Goal: Information Seeking & Learning: Check status

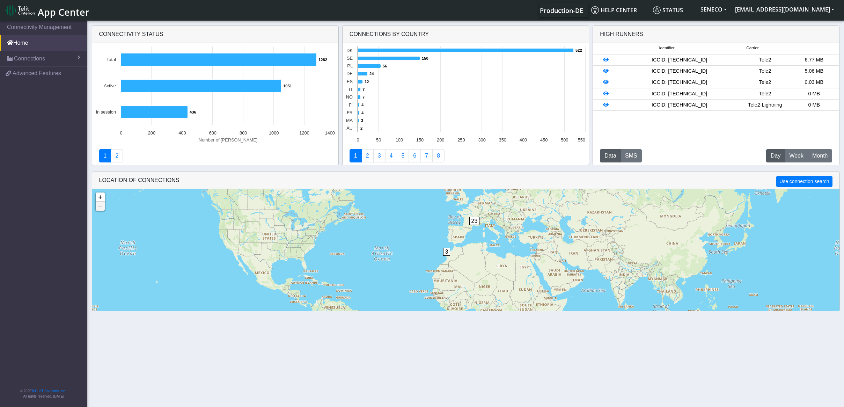
scroll to position [17, 0]
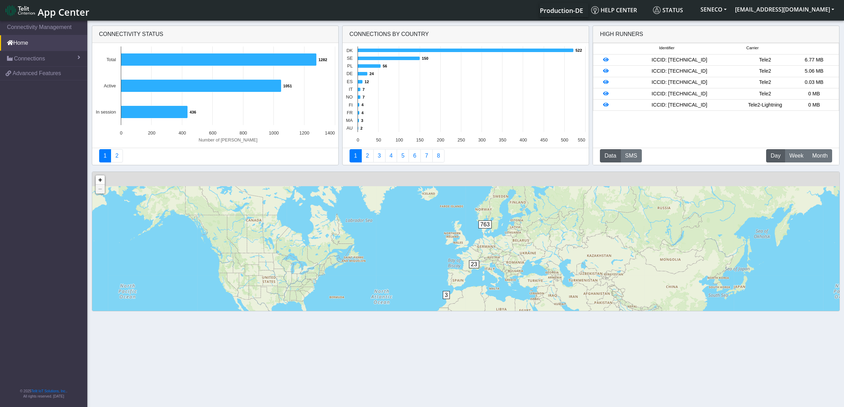
drag, startPoint x: 501, startPoint y: 217, endPoint x: 499, endPoint y: 292, distance: 75.1
click at [499, 292] on div "2 3 23 763 + − ©2025 MapQuest, | Terms" at bounding box center [465, 263] width 747 height 183
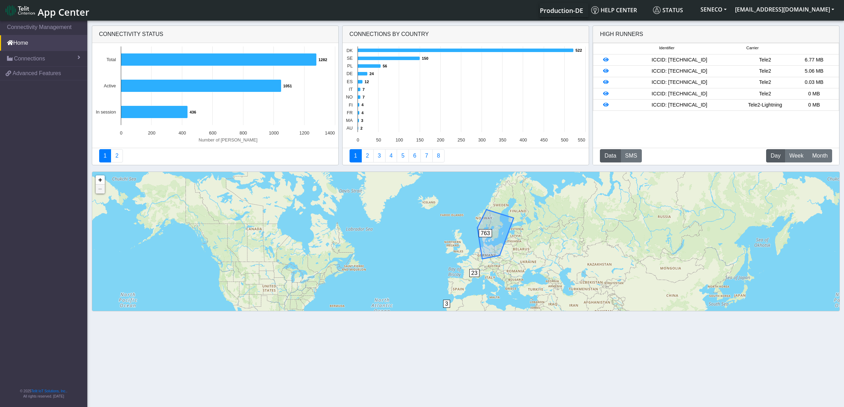
click at [488, 237] on span "763" at bounding box center [486, 233] width 14 height 8
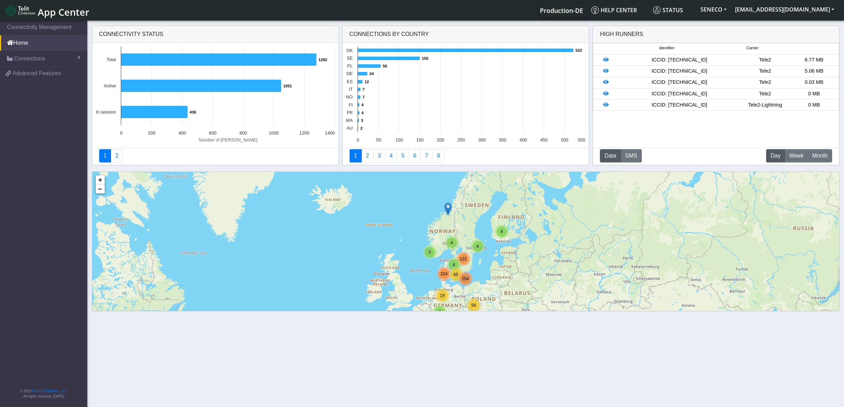
click at [462, 273] on div "154" at bounding box center [466, 279] width 14 height 14
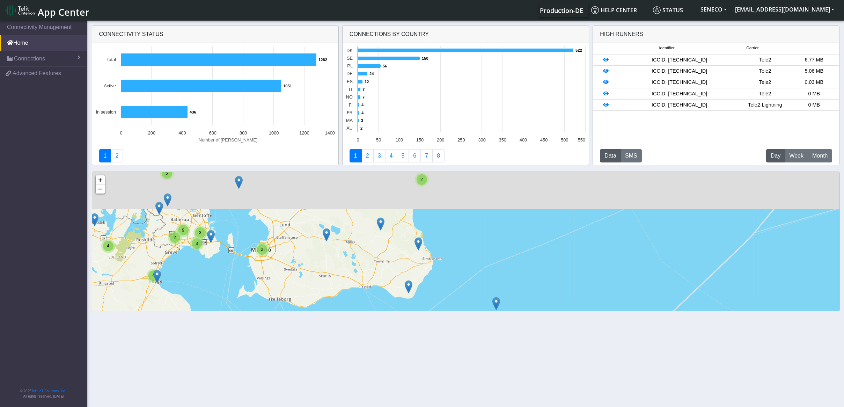
drag, startPoint x: 356, startPoint y: 215, endPoint x: 356, endPoint y: 266, distance: 51.0
click at [345, 265] on div "5 17 15 3 5 15 4 4 10 9 61 2 2 2 2 4 2 5 4 2 3 3 9 4 2 2 5 15 3 7 4 3 5 3 6 2 7…" at bounding box center [465, 263] width 747 height 183
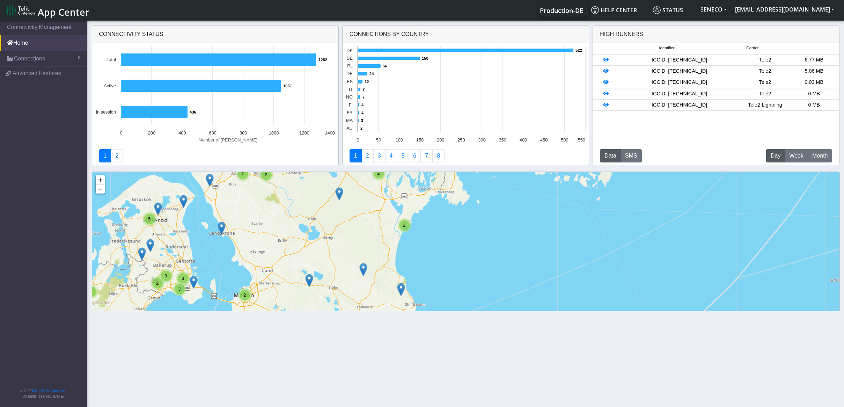
drag, startPoint x: 435, startPoint y: 213, endPoint x: 419, endPoint y: 254, distance: 44.1
click at [419, 254] on div "5 17 15 3 5 15 4 4 10 9 61 2 2 2 2 4 2 5 4 2 3 3 9 4 2 2 5 15 3 7 4 3 5 3 6 2 7…" at bounding box center [465, 263] width 747 height 183
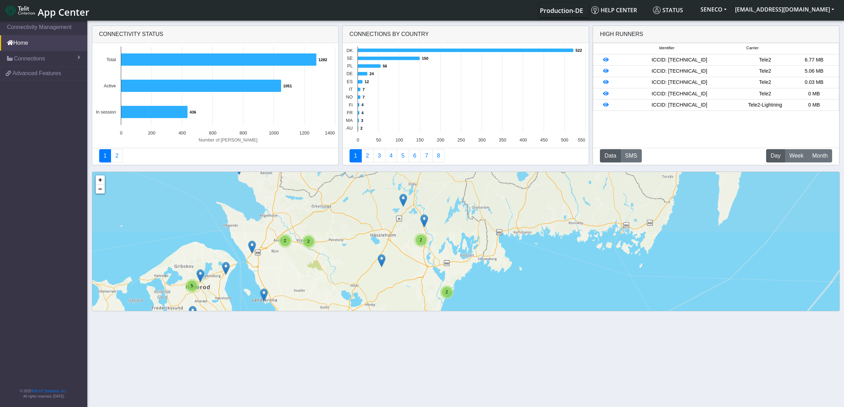
drag, startPoint x: 350, startPoint y: 220, endPoint x: 393, endPoint y: 288, distance: 80.2
click at [393, 288] on div "5 17 15 3 5 15 4 4 10 9 61 2 2 2 2 4 2 5 4 2 3 3 9 4 2 2 5 15 3 7 4 3 5 3 6 2 7…" at bounding box center [465, 263] width 747 height 183
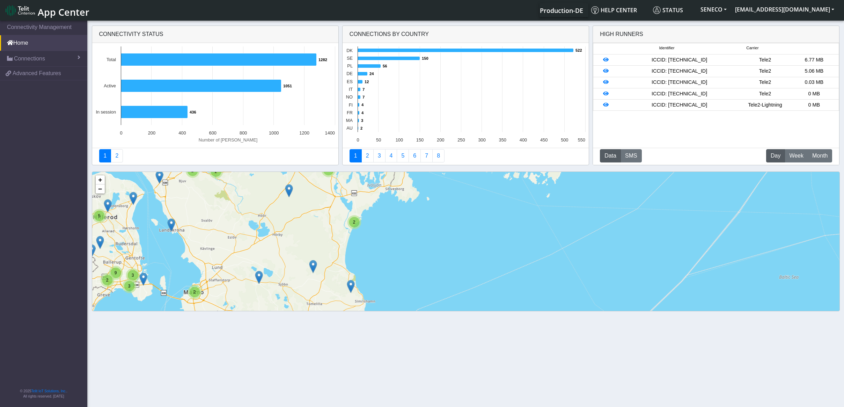
drag, startPoint x: 406, startPoint y: 257, endPoint x: 313, endPoint y: 183, distance: 119.3
click at [313, 183] on div "5 17 15 3 5 15 4 4 10 9 61 2 2 2 2 4 2 5 4 2 3 3 9 4 2 2 5 15 3 7 4 3 5 3 6 2 7…" at bounding box center [465, 263] width 747 height 183
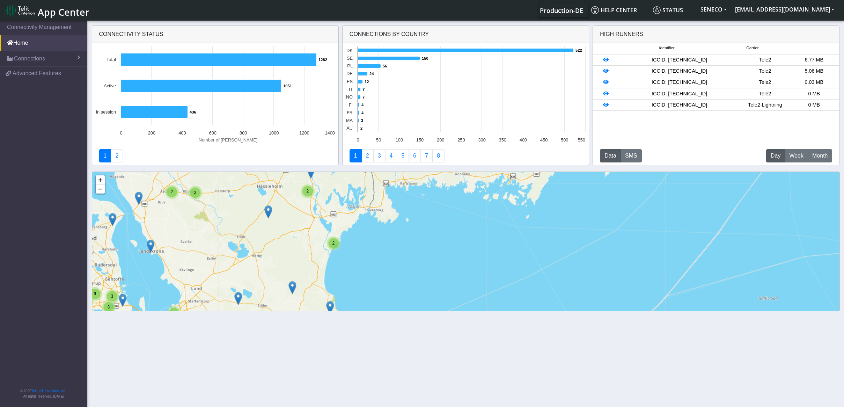
drag, startPoint x: 282, startPoint y: 255, endPoint x: 259, endPoint y: 289, distance: 40.3
click at [258, 289] on div "5 17 15 3 5 15 4 4 10 9 61 2 2 2 2 4 2 5 4 2 3 3 9 4 2 2 5 15 3 7 4 3 5 3 6 2 7…" at bounding box center [465, 263] width 747 height 183
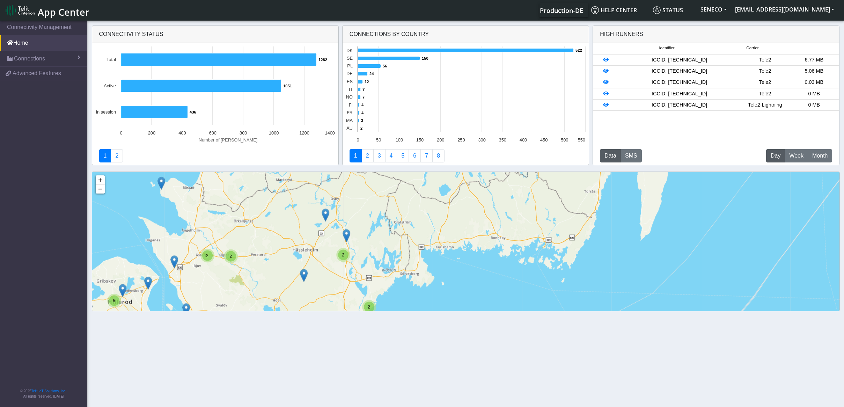
drag, startPoint x: 286, startPoint y: 232, endPoint x: 327, endPoint y: 288, distance: 69.2
click at [323, 293] on div "5 17 15 3 5 15 4 4 10 9 61 2 2 2 2 4 2 5 4 2 3 3 9 4 2 2 5 15 3 7 4 3 5 3 6 2 7…" at bounding box center [465, 263] width 747 height 183
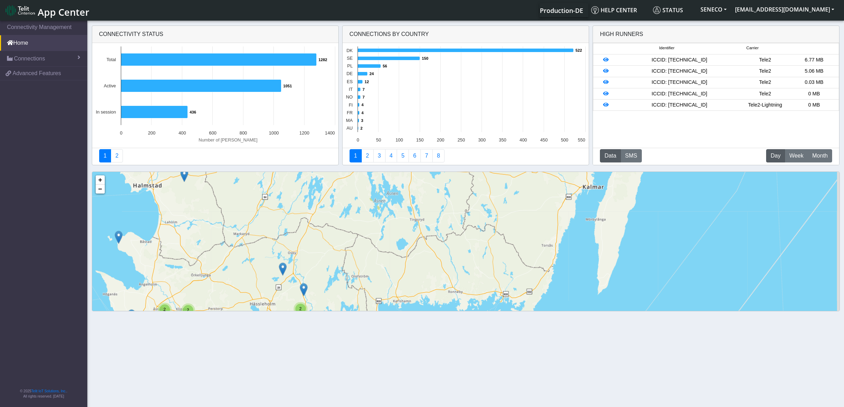
drag, startPoint x: 296, startPoint y: 217, endPoint x: 269, endPoint y: 258, distance: 48.9
click at [248, 277] on div "5 17 15 3 5 15 4 4 10 9 61 2 2 2 2 4 2 5 4 2 3 3 9 4 2 2 5 15 3 7 4 3 5 3 6 2 7…" at bounding box center [465, 263] width 747 height 183
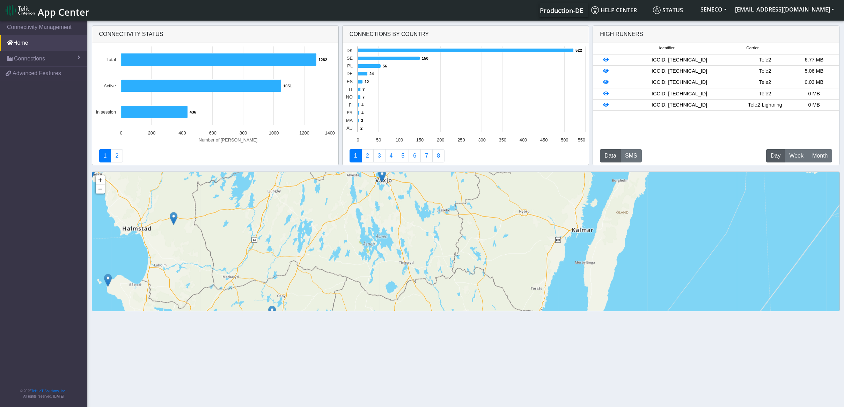
drag, startPoint x: 293, startPoint y: 235, endPoint x: 283, endPoint y: 277, distance: 43.5
click at [283, 277] on div "5 3 5 15 9 2 2 2 2 4 2 5 4 2 3 3 9 5 15 3 7 4 3 5 3 6 2 7 6 12 3 12 6 5 5 5 3 7…" at bounding box center [465, 263] width 747 height 183
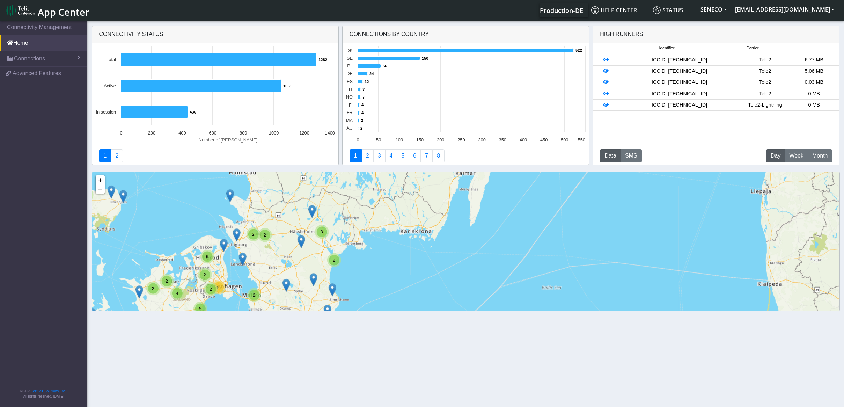
drag, startPoint x: 296, startPoint y: 268, endPoint x: 328, endPoint y: 190, distance: 83.9
click at [328, 190] on div "2 6 32 8 16 19 70 4 2 3 5 10 77 2 6 2 7 2 3 2 2 2 2 4 2 6 5 2 2 16 2 4 2 2 6 16…" at bounding box center [465, 263] width 747 height 183
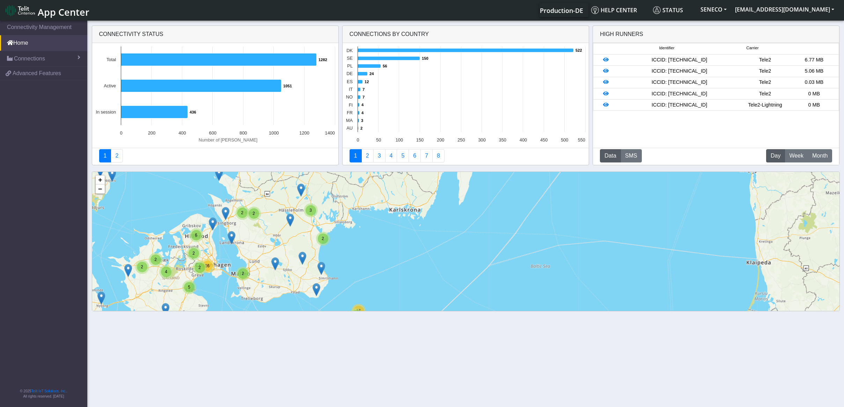
drag, startPoint x: 330, startPoint y: 287, endPoint x: 321, endPoint y: 256, distance: 32.2
click at [321, 256] on div "6 32 8 16 19 70 4 2 3 5 77 2 6 2 3 2 2 2 2 4 2 6 5 2 2 16 2 4 2 2 6 16 12 12 3 …" at bounding box center [465, 263] width 747 height 183
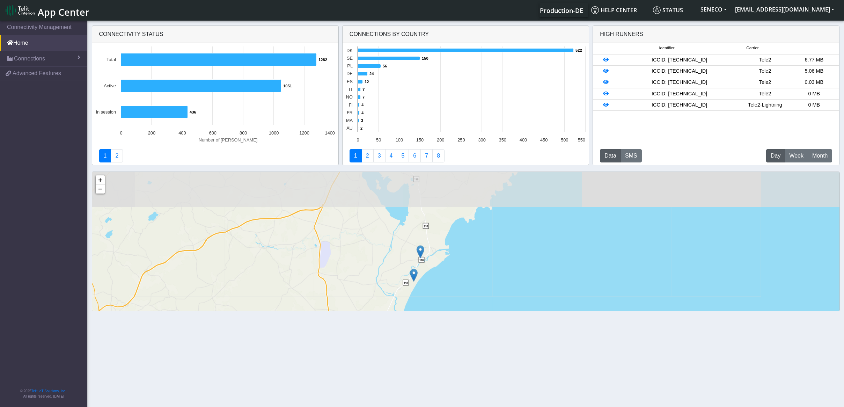
drag, startPoint x: 324, startPoint y: 222, endPoint x: 321, endPoint y: 286, distance: 64.7
click at [317, 292] on div "2 2 2 2 2 5 + − ©2025 MapQuest, | Terms" at bounding box center [465, 263] width 747 height 183
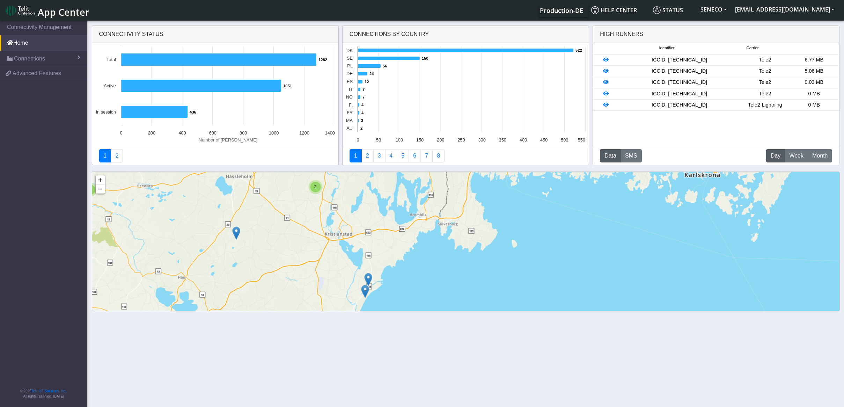
drag, startPoint x: 298, startPoint y: 248, endPoint x: 338, endPoint y: 291, distance: 58.6
click at [338, 291] on div "2 2 2 3 3 3 2 2 2 8 + − ©2025 MapQuest, | Terms" at bounding box center [465, 263] width 747 height 183
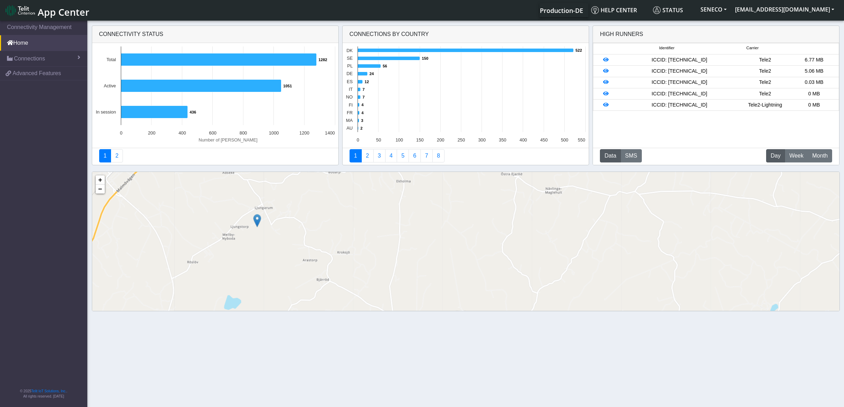
drag, startPoint x: 237, startPoint y: 214, endPoint x: 288, endPoint y: 278, distance: 81.8
click at [288, 278] on div "+ − ©2025 MapQuest, | Terms" at bounding box center [465, 263] width 747 height 183
drag, startPoint x: 271, startPoint y: 255, endPoint x: 278, endPoint y: 260, distance: 8.8
click at [276, 260] on div "+ − ©2025 MapQuest, | Terms" at bounding box center [465, 263] width 747 height 183
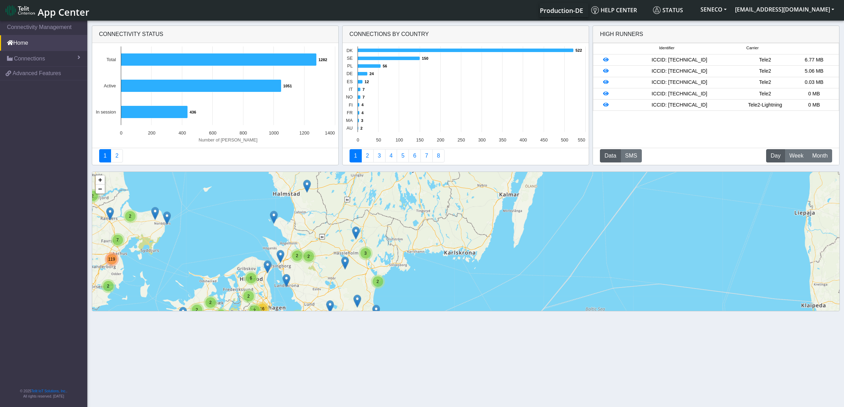
drag, startPoint x: 373, startPoint y: 252, endPoint x: 344, endPoint y: 267, distance: 32.0
click at [344, 267] on img at bounding box center [345, 262] width 8 height 13
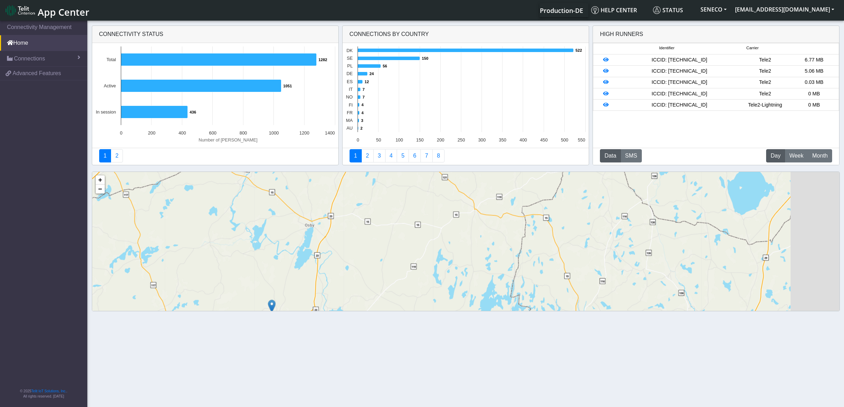
drag, startPoint x: 486, startPoint y: 242, endPoint x: 330, endPoint y: 243, distance: 156.1
click at [330, 243] on div "2 2 + − ©2025 MapQuest, | Terms" at bounding box center [465, 263] width 747 height 183
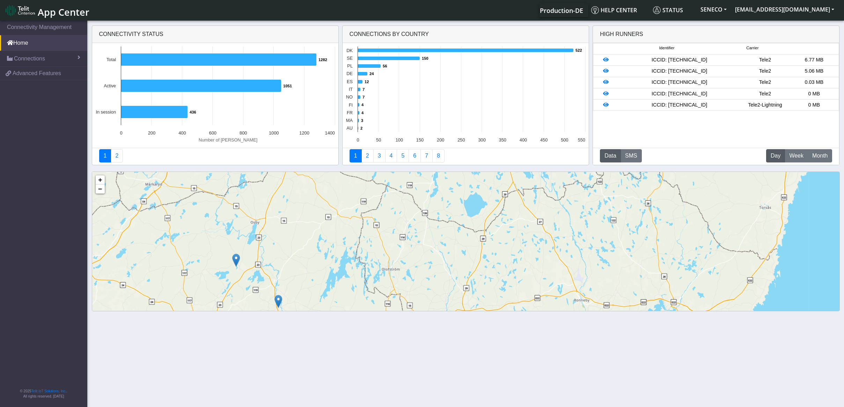
drag, startPoint x: 367, startPoint y: 224, endPoint x: 290, endPoint y: 232, distance: 78.0
click at [290, 232] on div "2 2 2 3 2 + − ©2025 MapQuest, | Terms" at bounding box center [465, 263] width 747 height 183
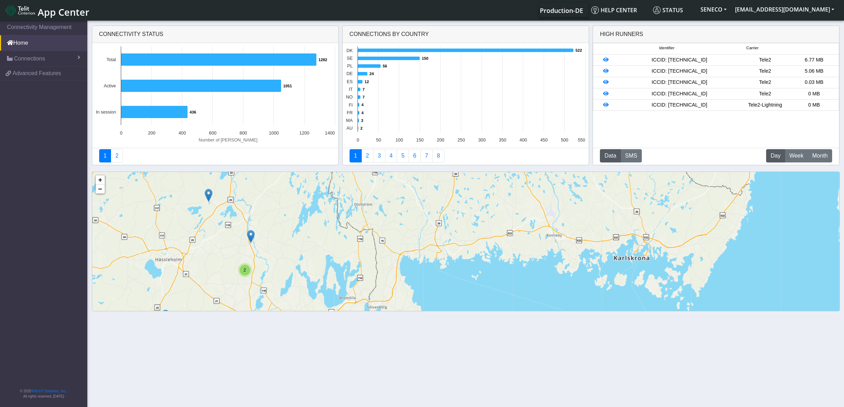
drag, startPoint x: 293, startPoint y: 238, endPoint x: 261, endPoint y: 166, distance: 78.9
click at [261, 166] on div "Connectivity status Created with Highcharts 11.2.0 Number of [PERSON_NAME] 1282…" at bounding box center [466, 169] width 844 height 292
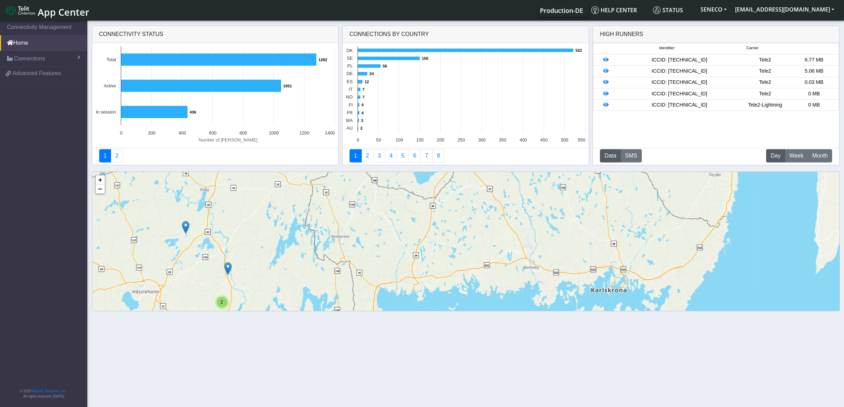
drag, startPoint x: 307, startPoint y: 220, endPoint x: 288, endPoint y: 267, distance: 50.5
click at [288, 267] on div "2 2 2 3 8 3 2 2 2 + − ©2025 MapQuest, | Terms" at bounding box center [465, 263] width 747 height 183
click at [229, 268] on img at bounding box center [228, 268] width 8 height 13
click at [221, 263] on link "Click here" at bounding box center [216, 261] width 19 height 5
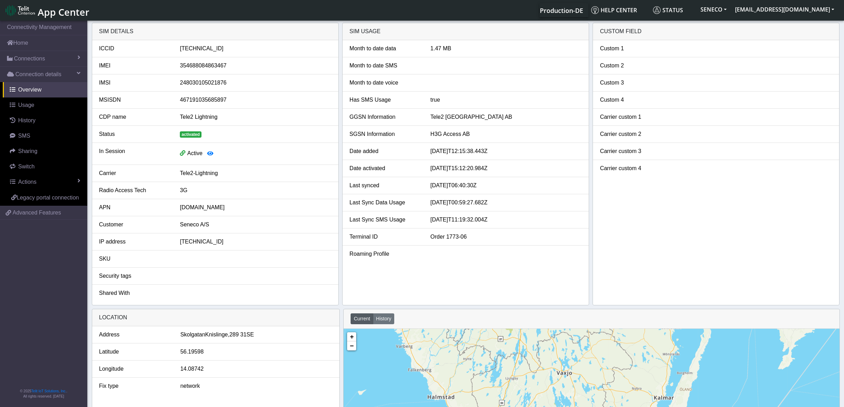
drag, startPoint x: 618, startPoint y: 365, endPoint x: 544, endPoint y: 391, distance: 78.0
click at [28, 58] on span "Connections" at bounding box center [29, 58] width 31 height 8
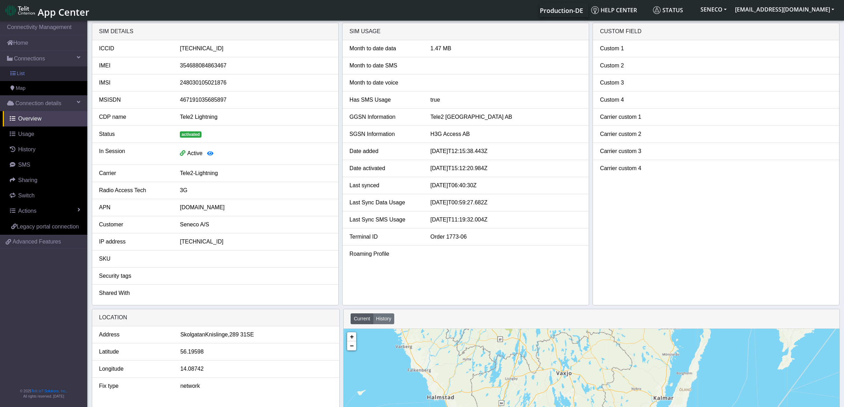
click at [21, 71] on span "List" at bounding box center [21, 74] width 8 height 8
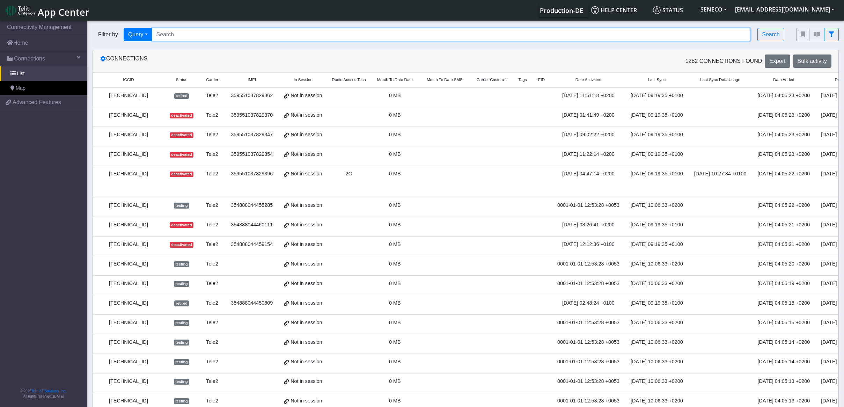
click at [202, 37] on input "Search..." at bounding box center [451, 34] width 599 height 13
paste input "89358151000010222696"
click at [173, 38] on input "89358151000010222696" at bounding box center [451, 34] width 599 height 13
click at [169, 34] on input "89358151000010222696" at bounding box center [451, 34] width 599 height 13
type input "89358151000010222696"
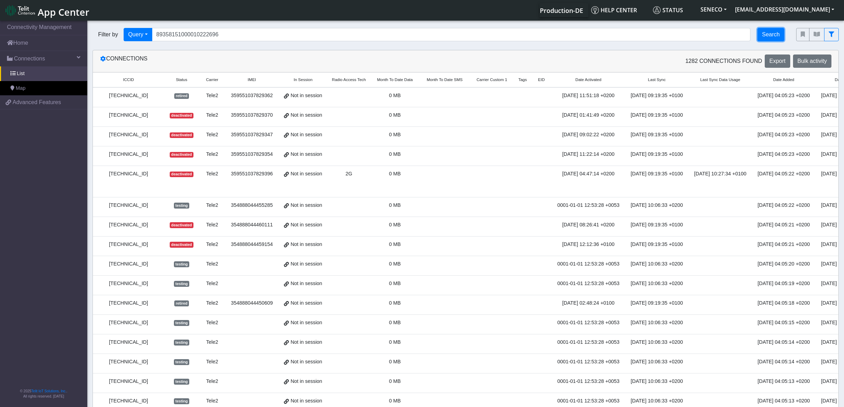
click at [769, 38] on button "Search" at bounding box center [771, 34] width 27 height 13
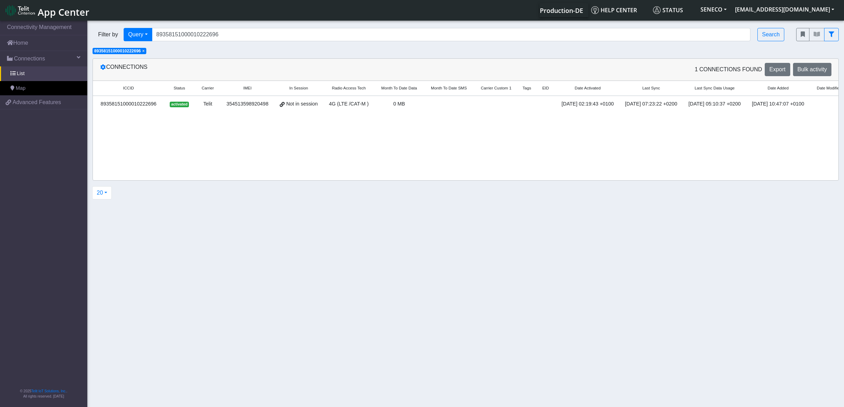
click at [145, 104] on div "89358151000010222696" at bounding box center [128, 104] width 63 height 8
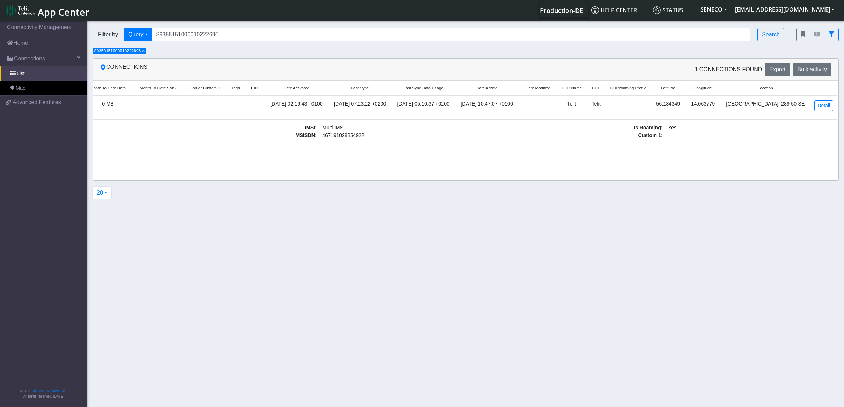
scroll to position [0, 348]
click at [333, 104] on div "[DATE] 07:23:22 +0200" at bounding box center [360, 104] width 55 height 8
click at [817, 105] on link "Detail" at bounding box center [825, 105] width 19 height 11
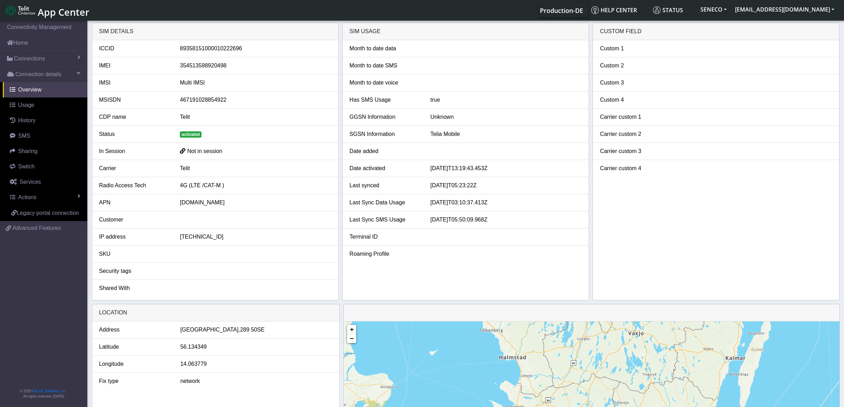
click at [188, 151] on span "Not in session" at bounding box center [204, 151] width 35 height 6
click at [184, 151] on span at bounding box center [183, 150] width 6 height 7
click at [22, 199] on span "Actions" at bounding box center [27, 197] width 18 height 6
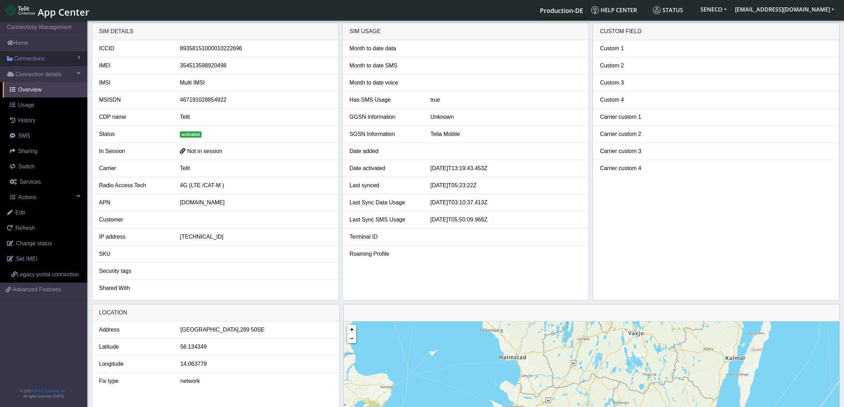
click at [27, 59] on span "Connections" at bounding box center [29, 58] width 31 height 8
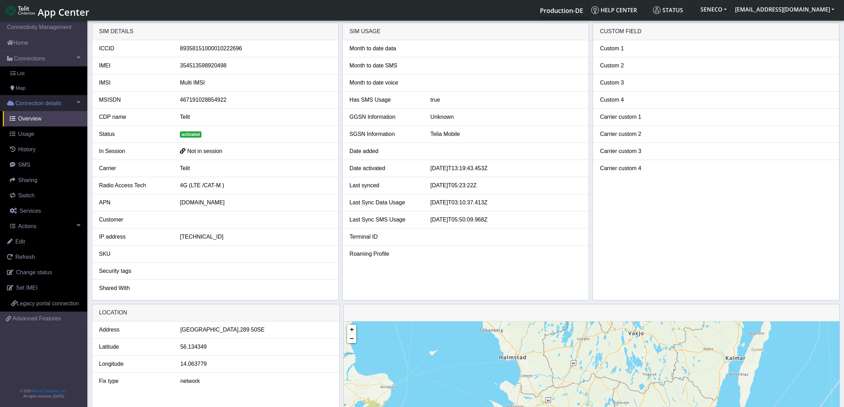
click at [25, 103] on span "Connection details" at bounding box center [38, 103] width 46 height 8
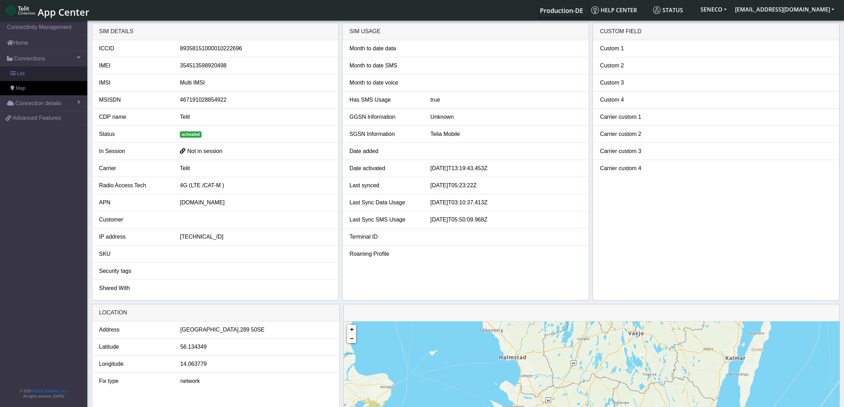
click at [24, 75] on span "List" at bounding box center [21, 74] width 8 height 8
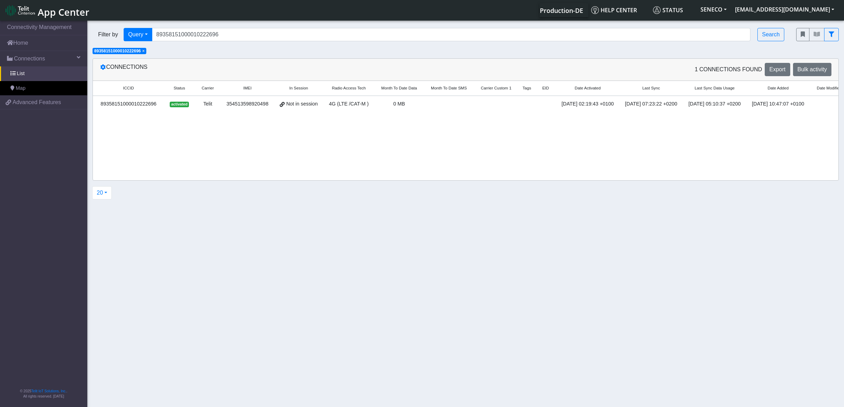
click at [285, 105] on span at bounding box center [282, 104] width 5 height 6
click at [239, 105] on div "354513598920498" at bounding box center [247, 104] width 45 height 8
click at [302, 102] on span "Not in session" at bounding box center [301, 104] width 31 height 8
drag, startPoint x: 608, startPoint y: 12, endPoint x: 622, endPoint y: 9, distance: 14.0
click at [583, 12] on span "Production-DE" at bounding box center [561, 10] width 43 height 8
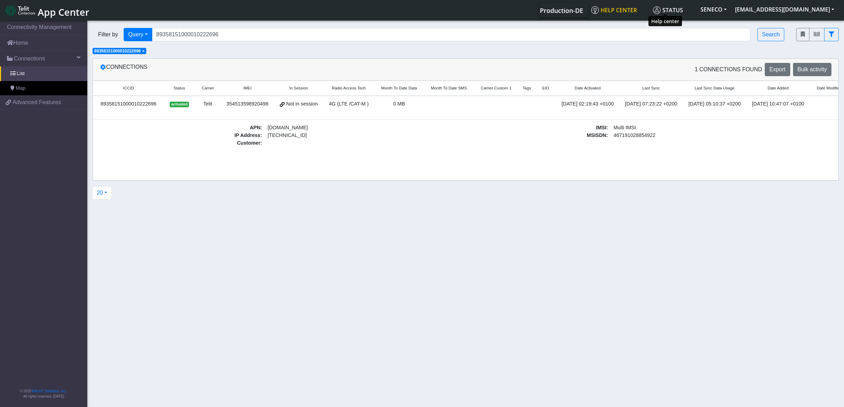
click at [637, 8] on span "Help center" at bounding box center [614, 10] width 46 height 8
click at [29, 10] on img at bounding box center [20, 10] width 29 height 11
